Goal: Information Seeking & Learning: Check status

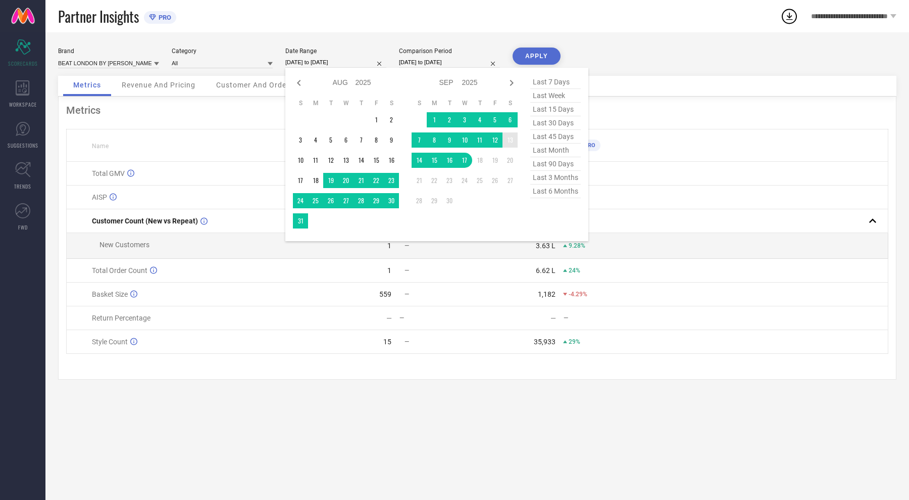
select select "7"
select select "2025"
select select "8"
select select "2025"
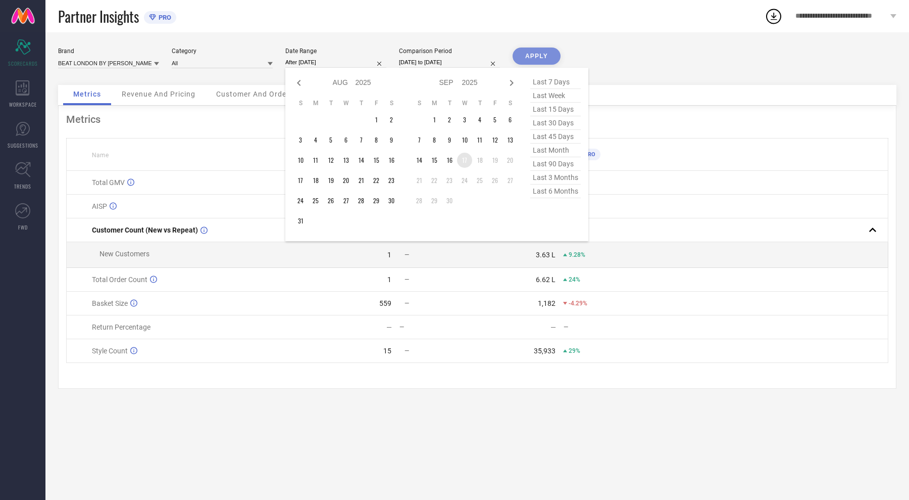
click at [461, 163] on td "17" at bounding box center [464, 160] width 15 height 15
type input "[DATE] to [DATE]"
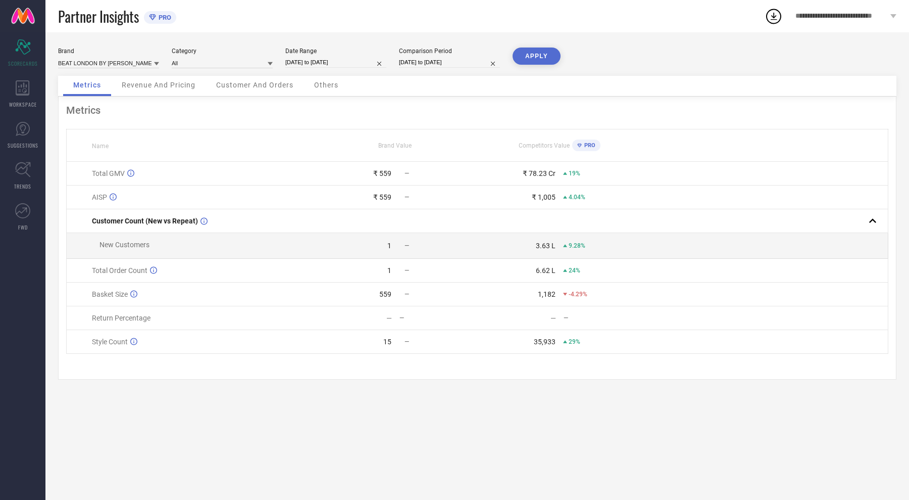
click at [539, 61] on button "APPLY" at bounding box center [537, 55] width 48 height 17
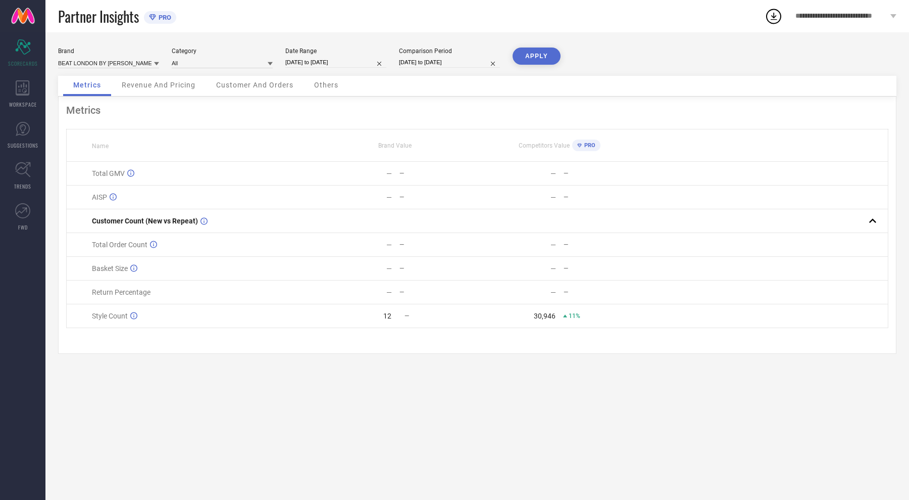
select select "7"
select select "2024"
select select "8"
select select "2024"
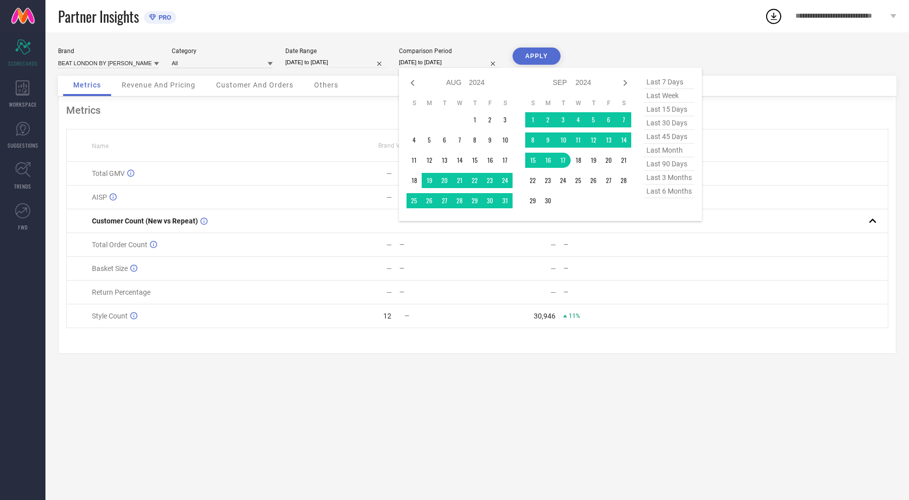
click at [434, 61] on input "[DATE] to [DATE]" at bounding box center [449, 62] width 101 height 11
type input "After [DATE]"
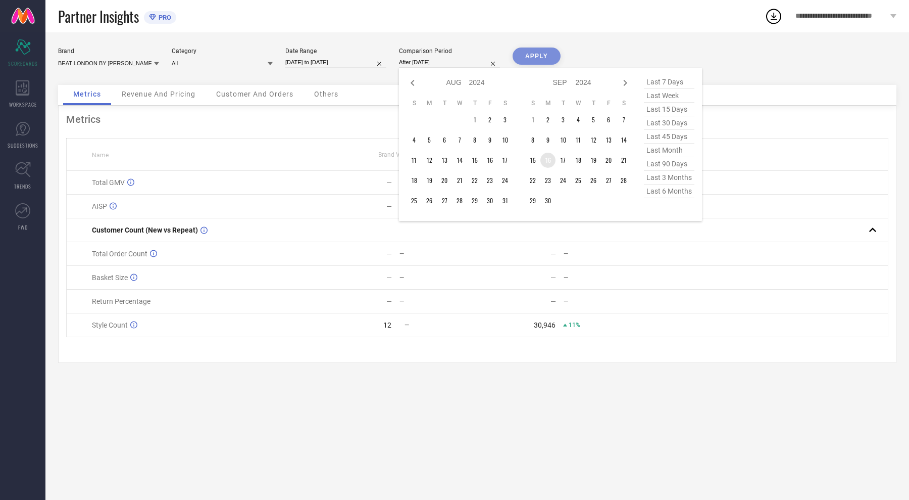
click at [546, 160] on td "16" at bounding box center [548, 160] width 15 height 15
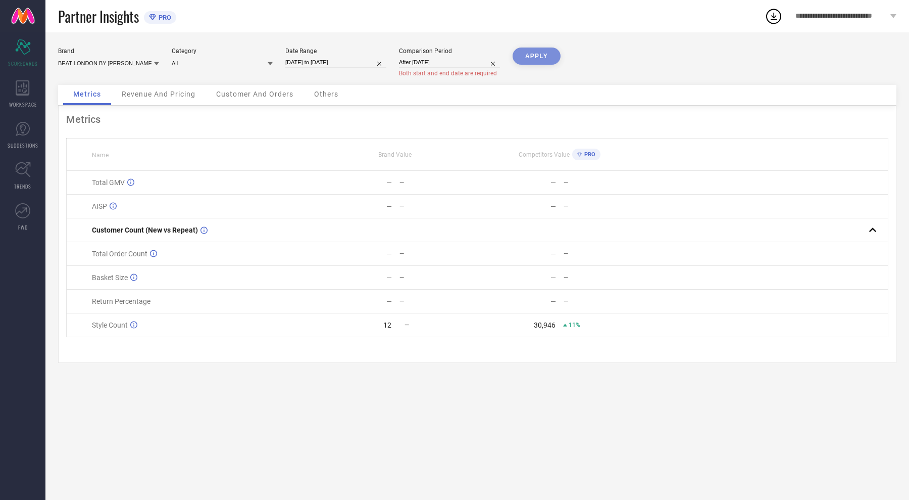
click at [537, 66] on div "APPLY" at bounding box center [537, 65] width 48 height 37
click at [539, 60] on div "APPLY" at bounding box center [537, 65] width 48 height 37
click at [537, 54] on div "APPLY" at bounding box center [537, 65] width 48 height 37
select select "8"
select select "2024"
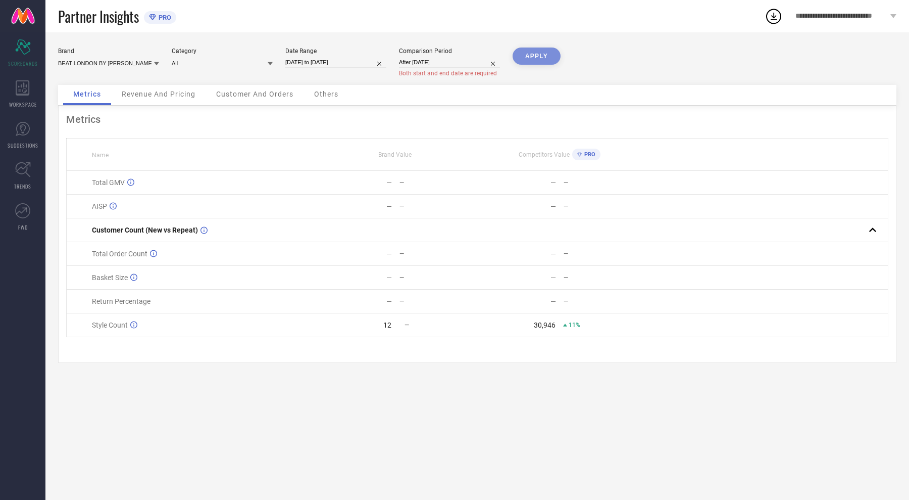
select select "9"
select select "2024"
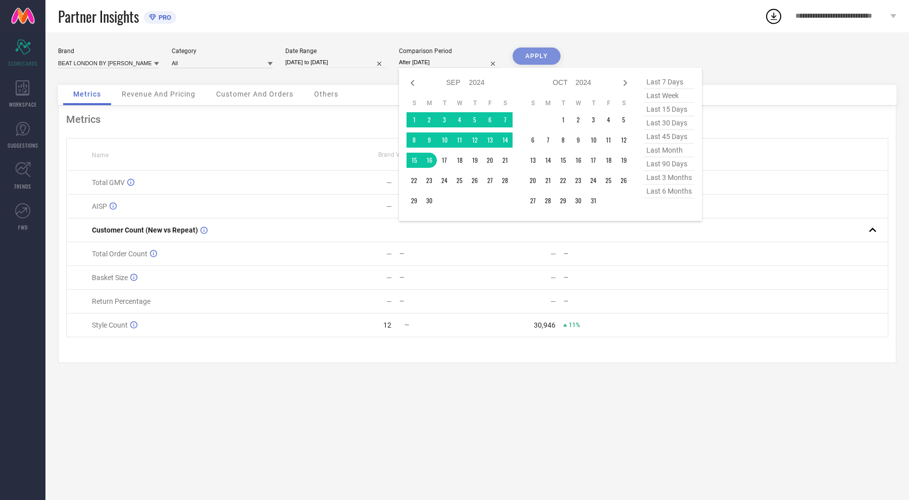
click at [436, 66] on input "After [DATE]" at bounding box center [449, 62] width 101 height 11
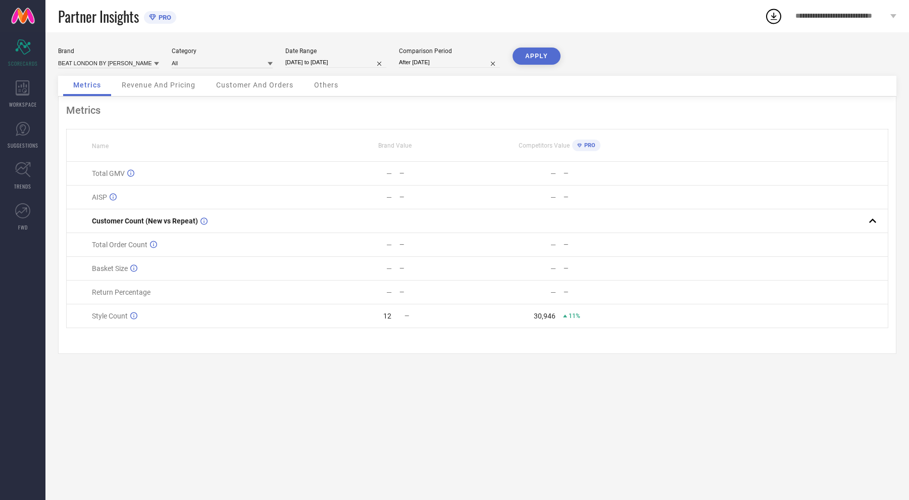
type input "[DATE] to [DATE]"
click at [540, 50] on button "APPLY" at bounding box center [537, 55] width 48 height 17
click at [25, 165] on icon at bounding box center [23, 170] width 16 height 16
click at [886, 14] on span "**********" at bounding box center [842, 16] width 92 height 9
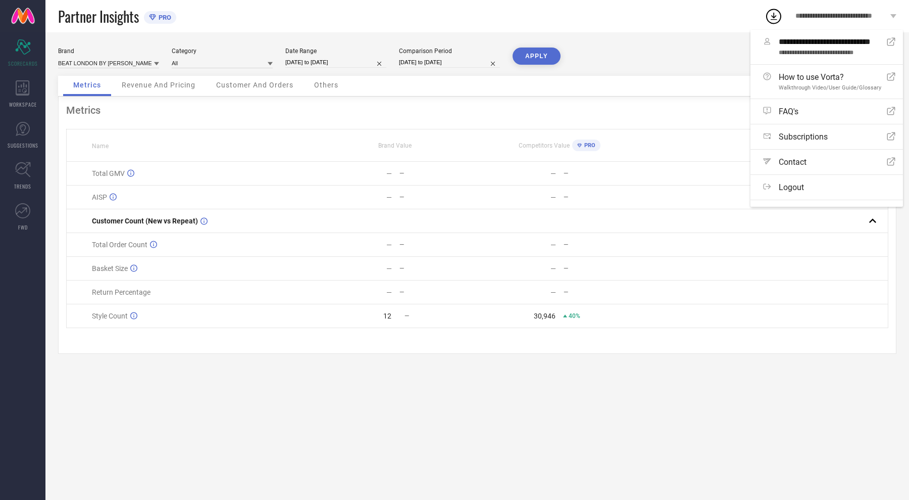
click at [836, 191] on div "Logout" at bounding box center [829, 187] width 132 height 10
click at [0, 0] on button "Logout" at bounding box center [0, 0] width 0 height 0
